Goal: Information Seeking & Learning: Find specific page/section

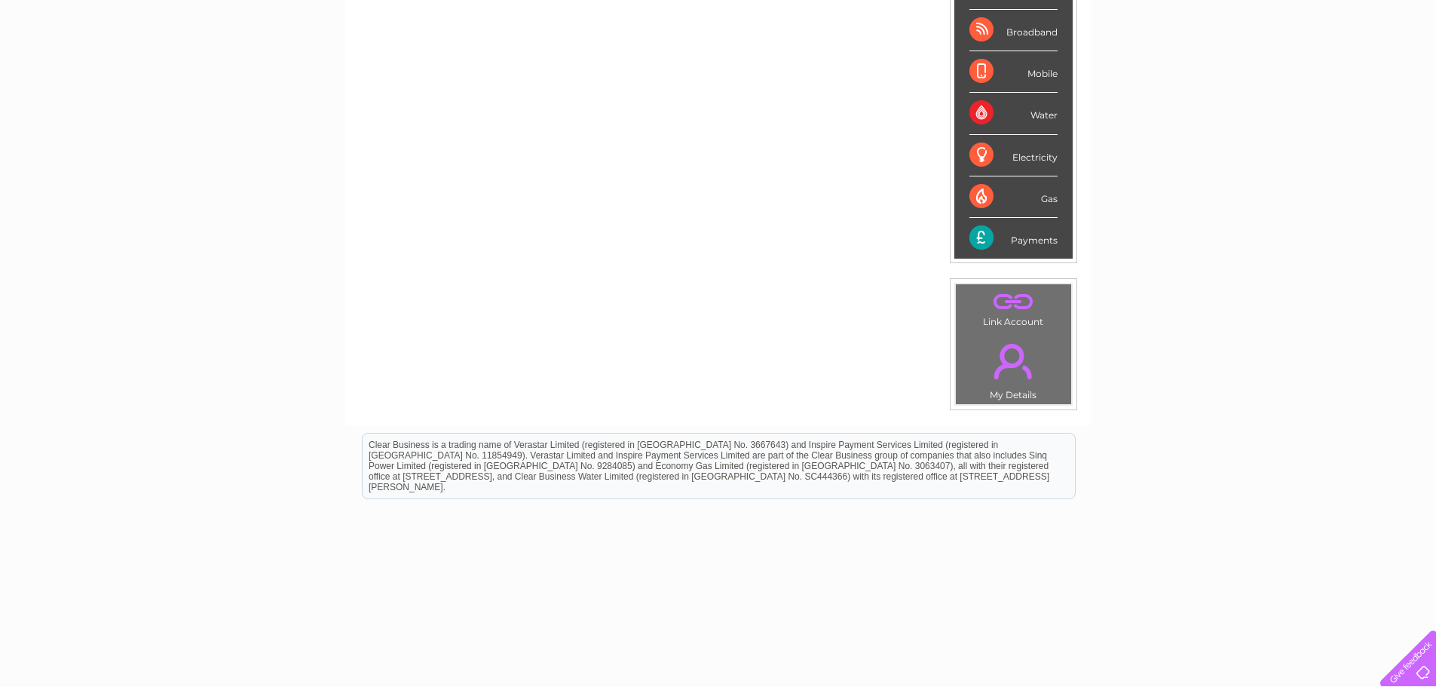
scroll to position [288, 0]
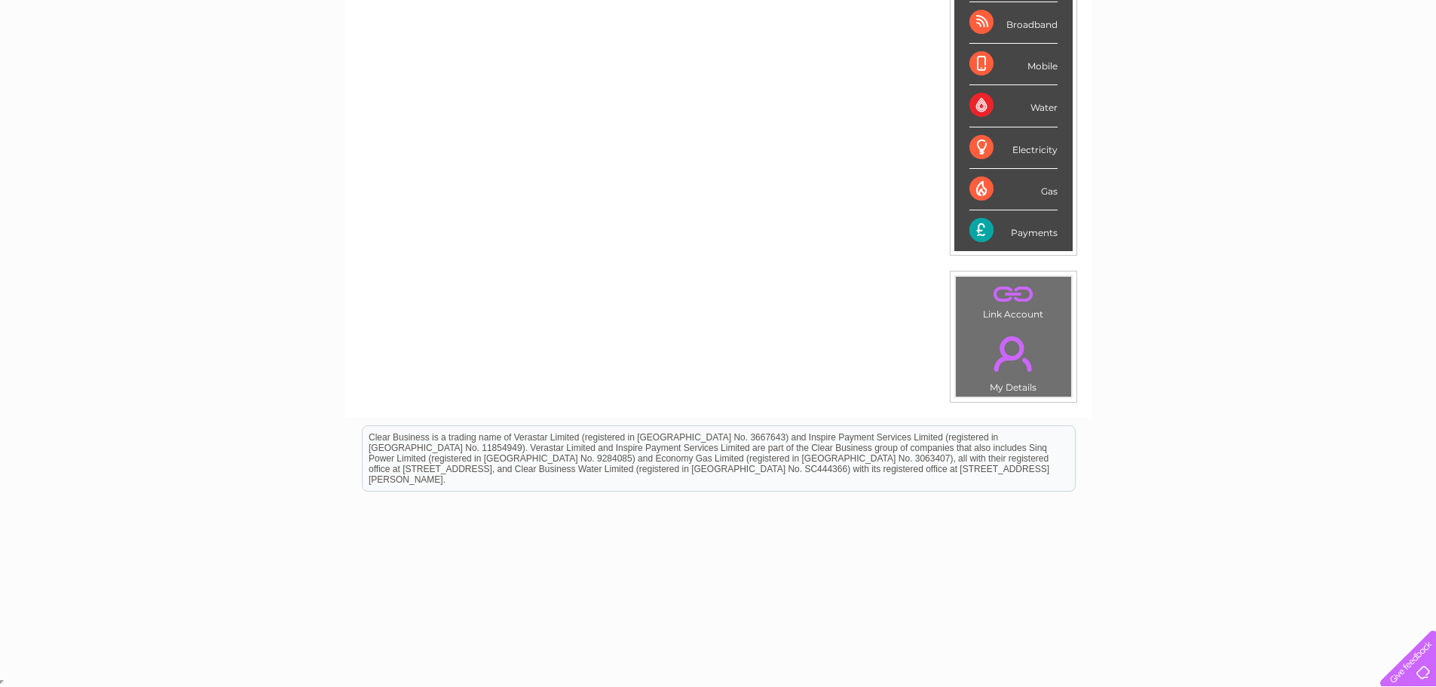
click at [1023, 358] on link "." at bounding box center [1014, 353] width 108 height 53
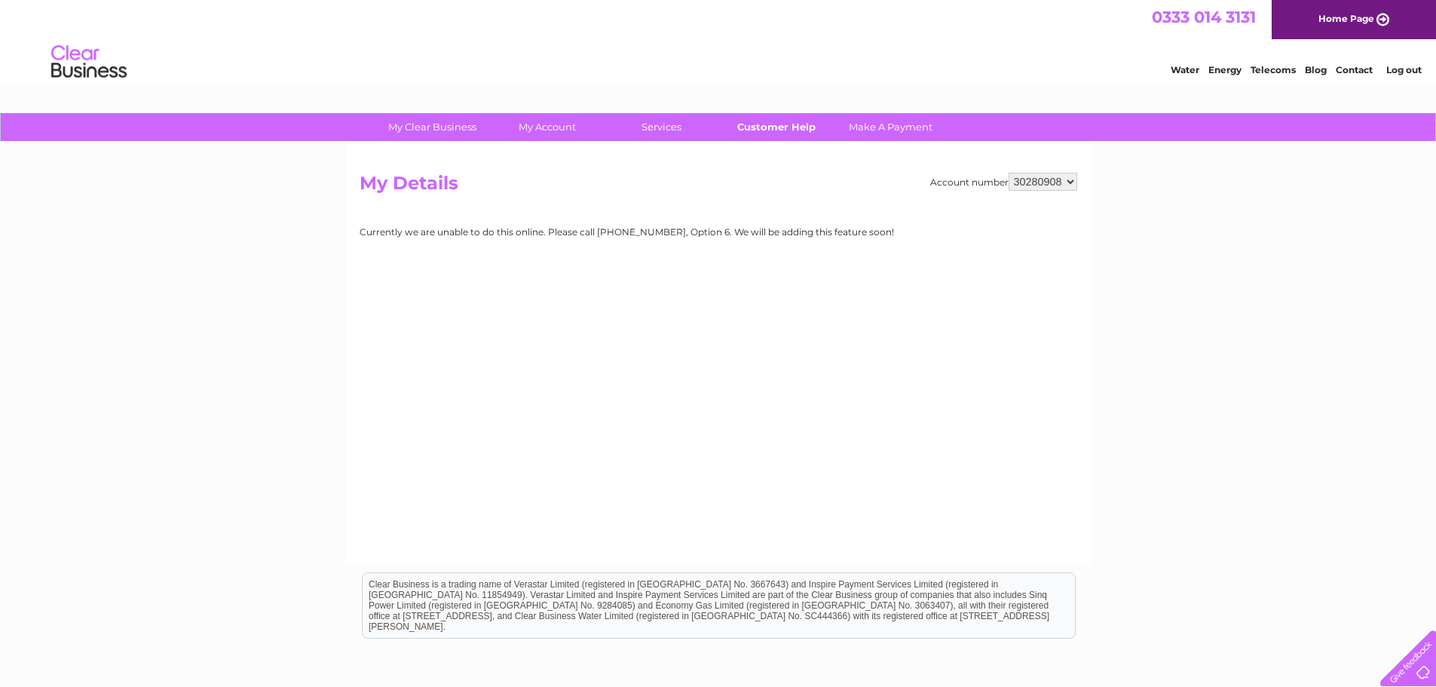
click at [792, 124] on link "Customer Help" at bounding box center [776, 127] width 124 height 28
